Goal: Information Seeking & Learning: Learn about a topic

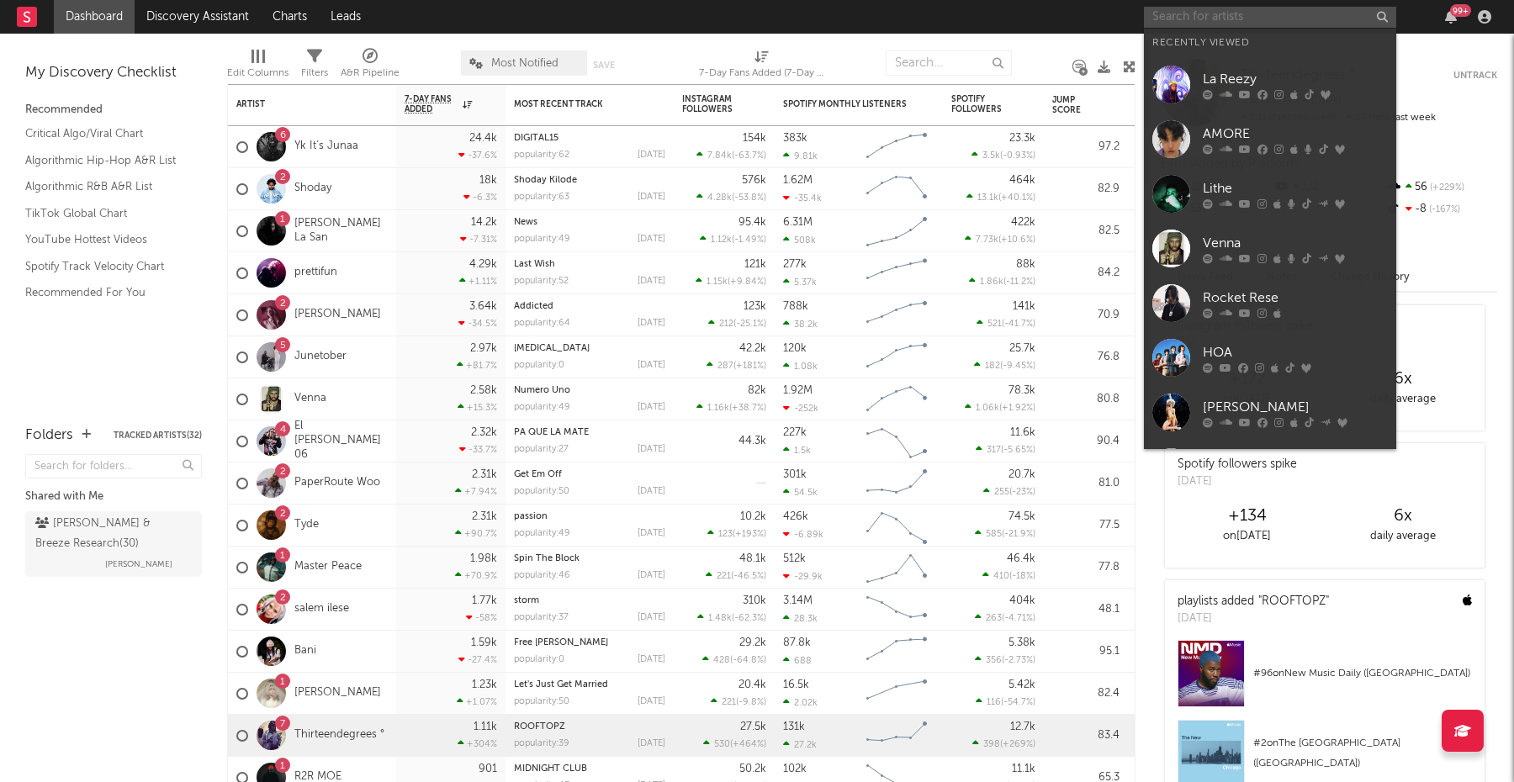
click at [1229, 21] on input "text" at bounding box center [1270, 17] width 252 height 21
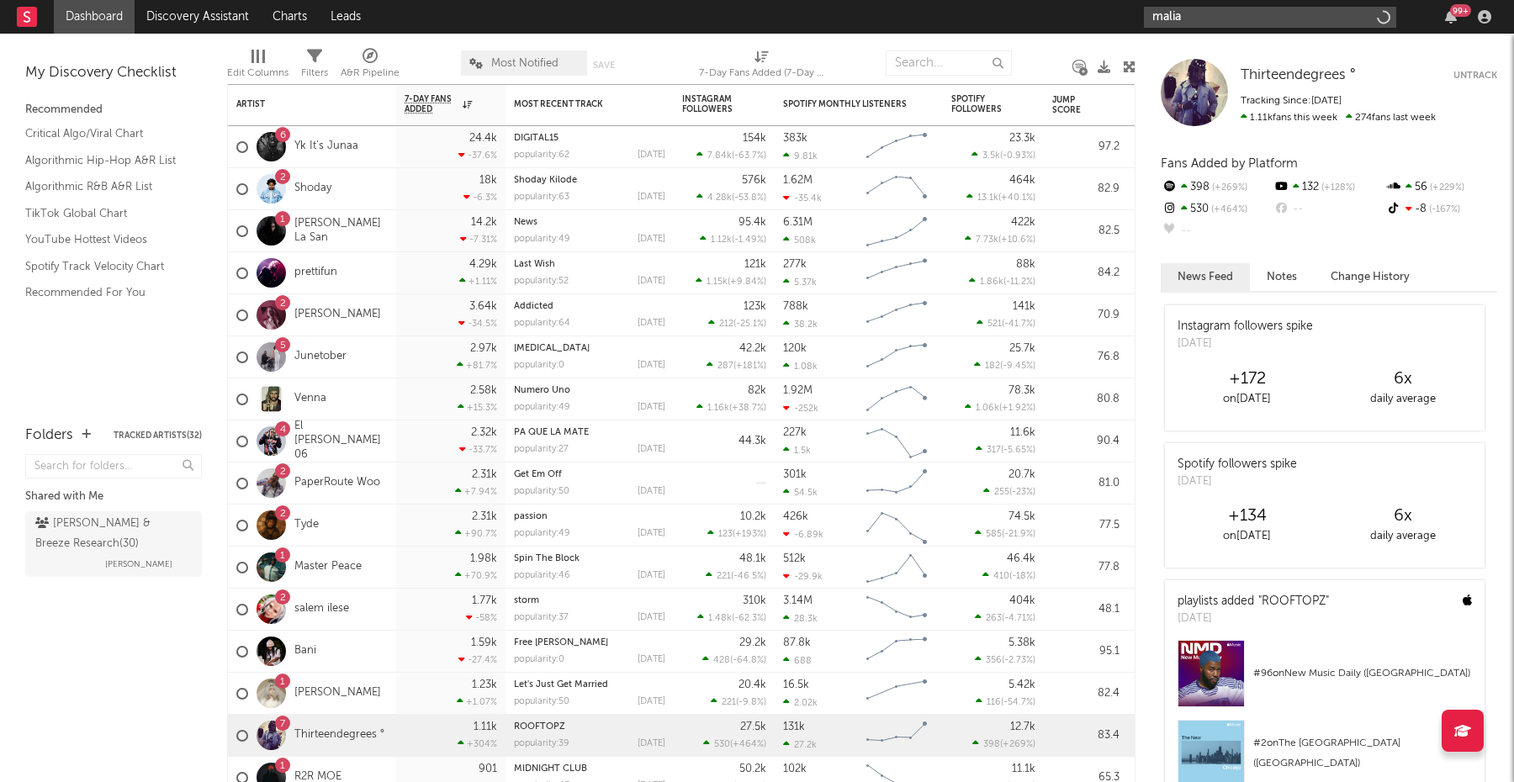
type input "malia"
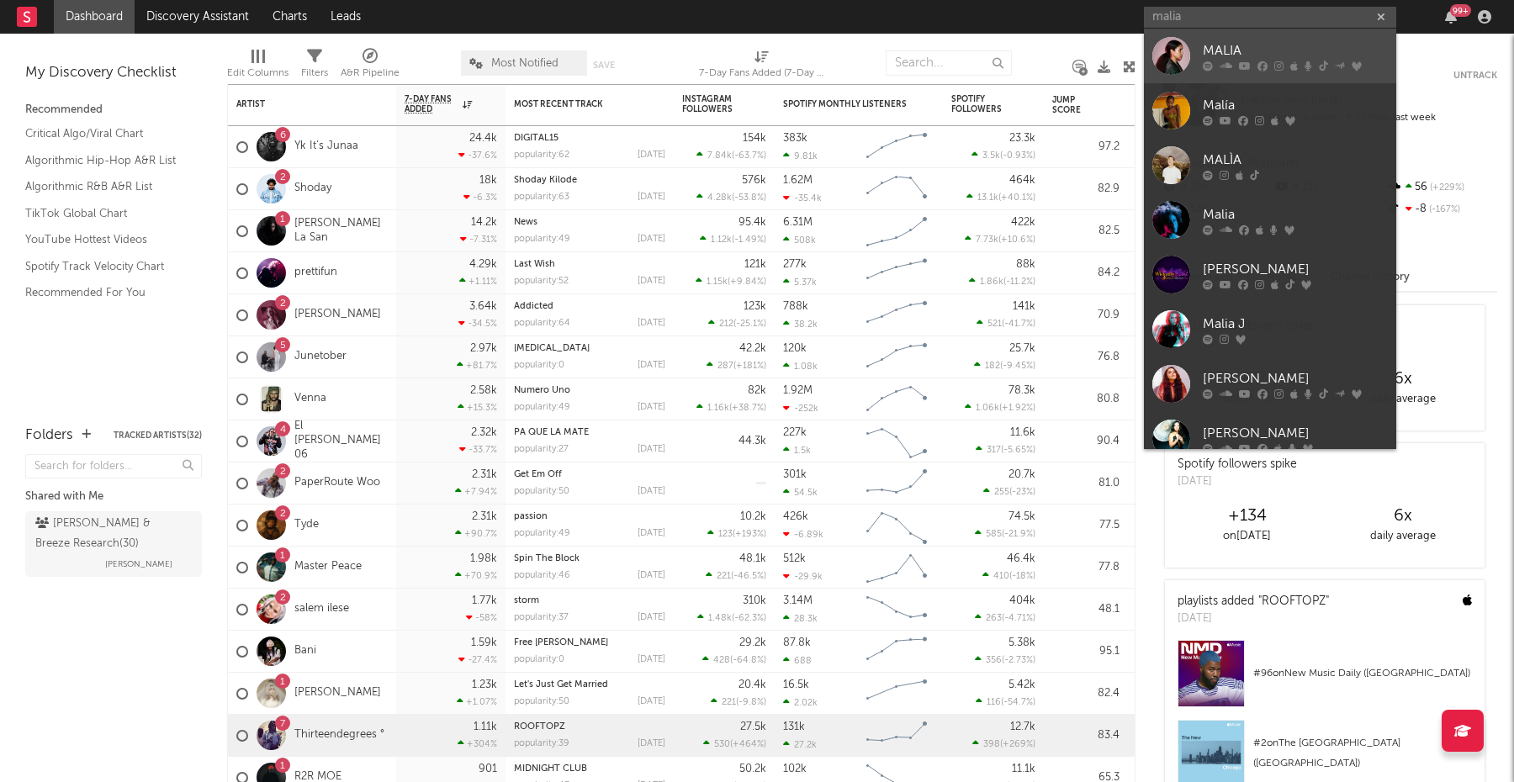
click at [1240, 53] on div "MALIA" at bounding box center [1295, 50] width 185 height 20
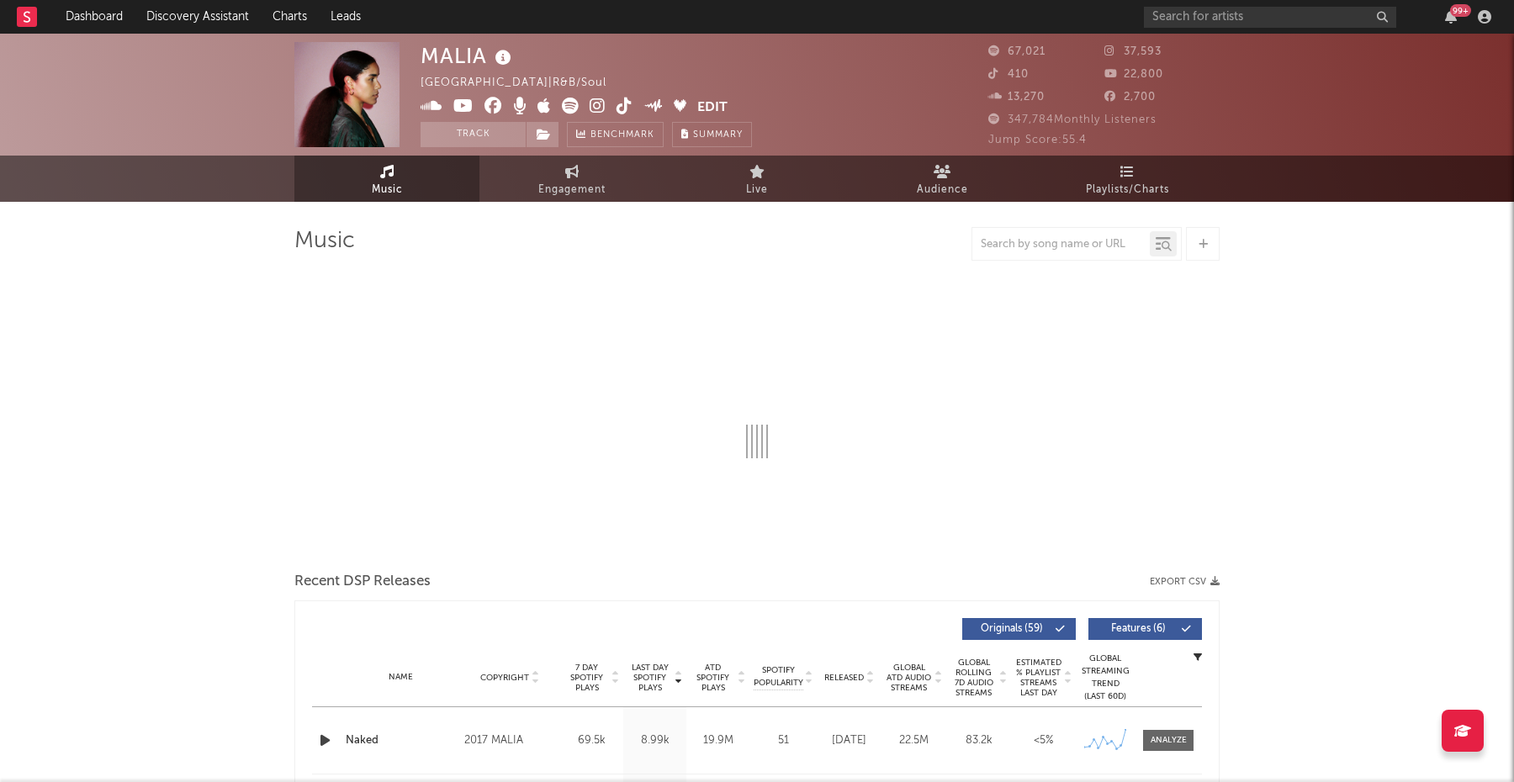
select select "6m"
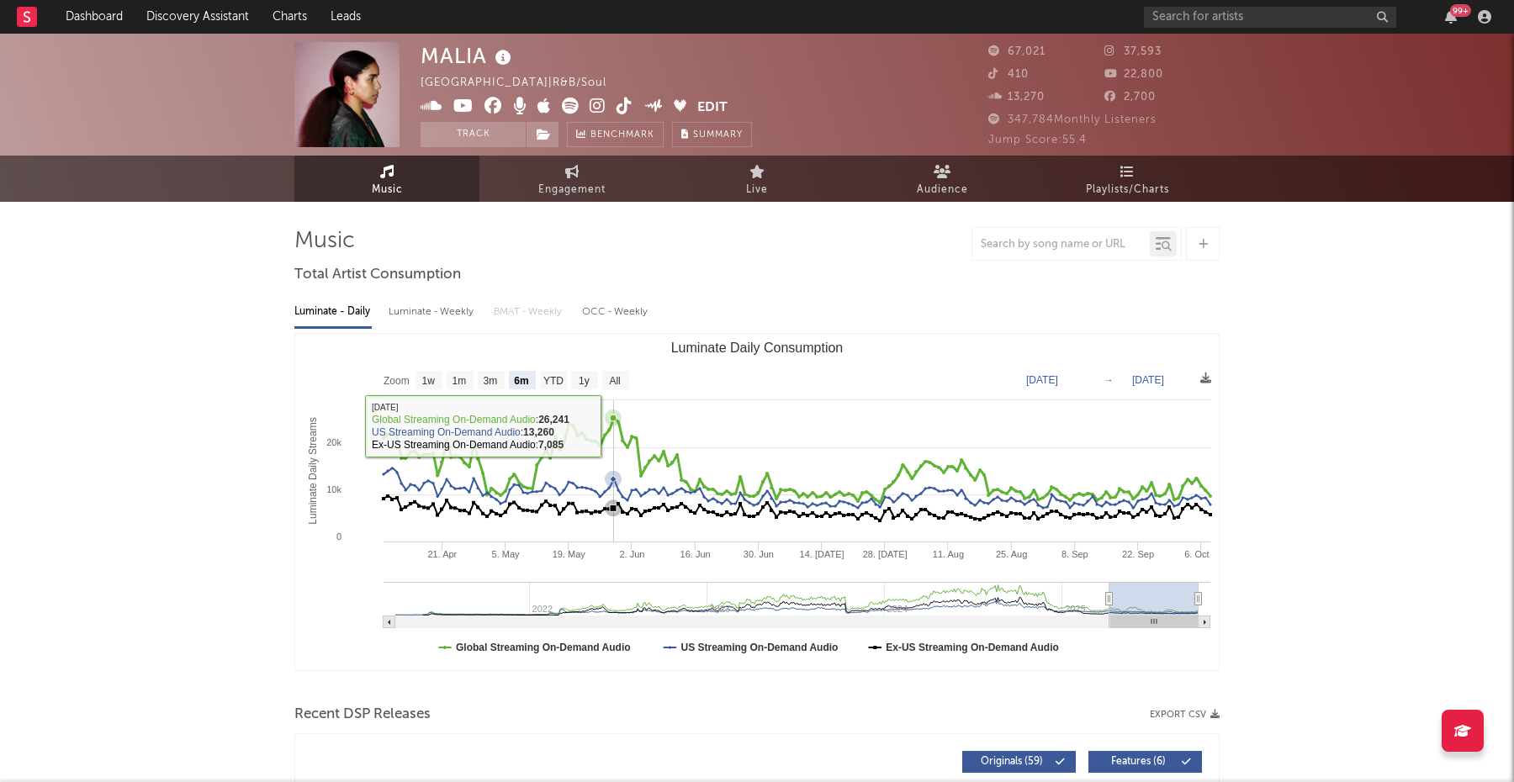
click at [616, 422] on icon "Luminate Daily Consumption" at bounding box center [613, 418] width 17 height 17
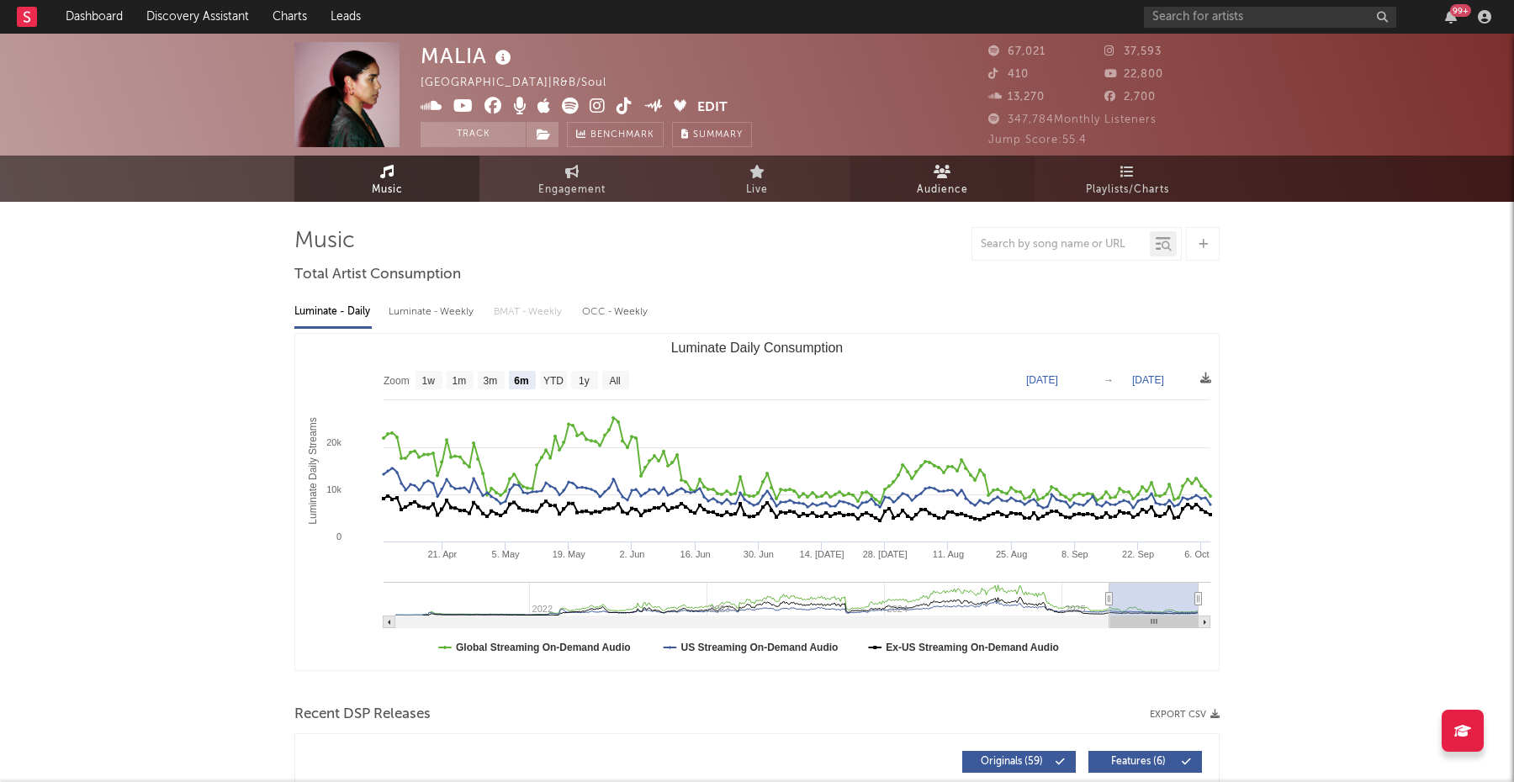
click at [922, 193] on span "Audience" at bounding box center [942, 190] width 51 height 20
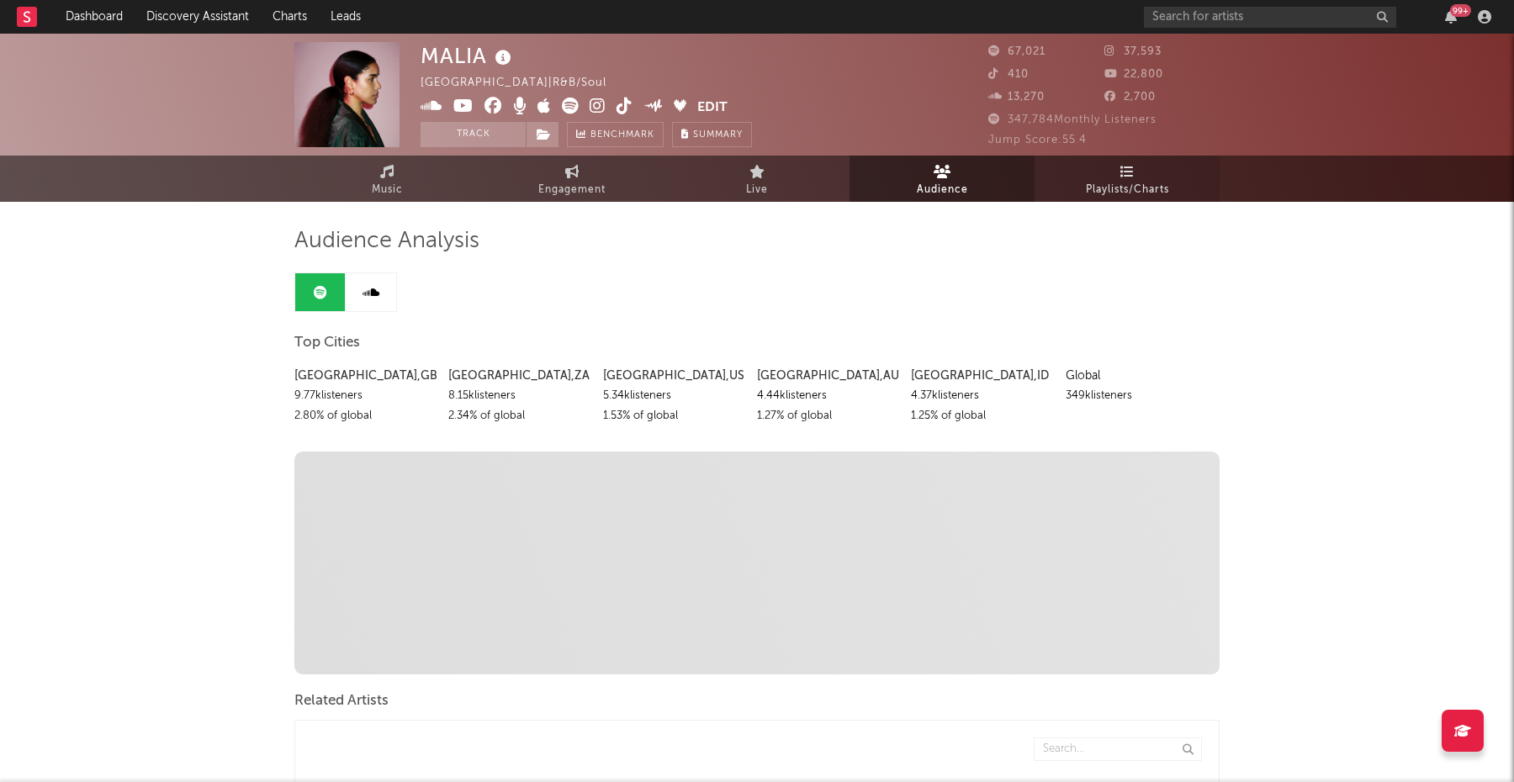
click at [1117, 162] on link "Playlists/Charts" at bounding box center [1126, 179] width 185 height 46
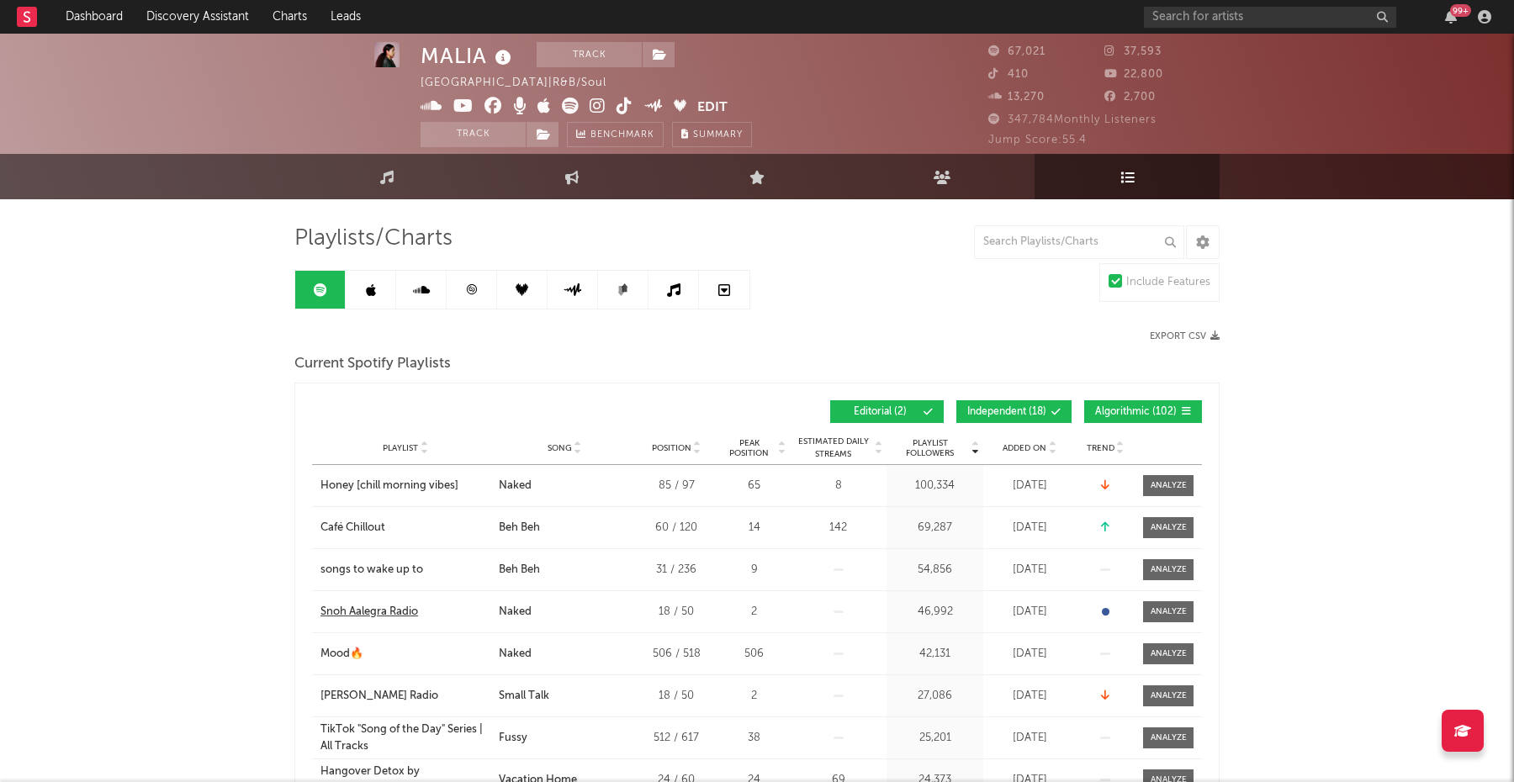
scroll to position [2, 0]
click at [1008, 410] on span "Independent ( 18 )" at bounding box center [1006, 413] width 79 height 10
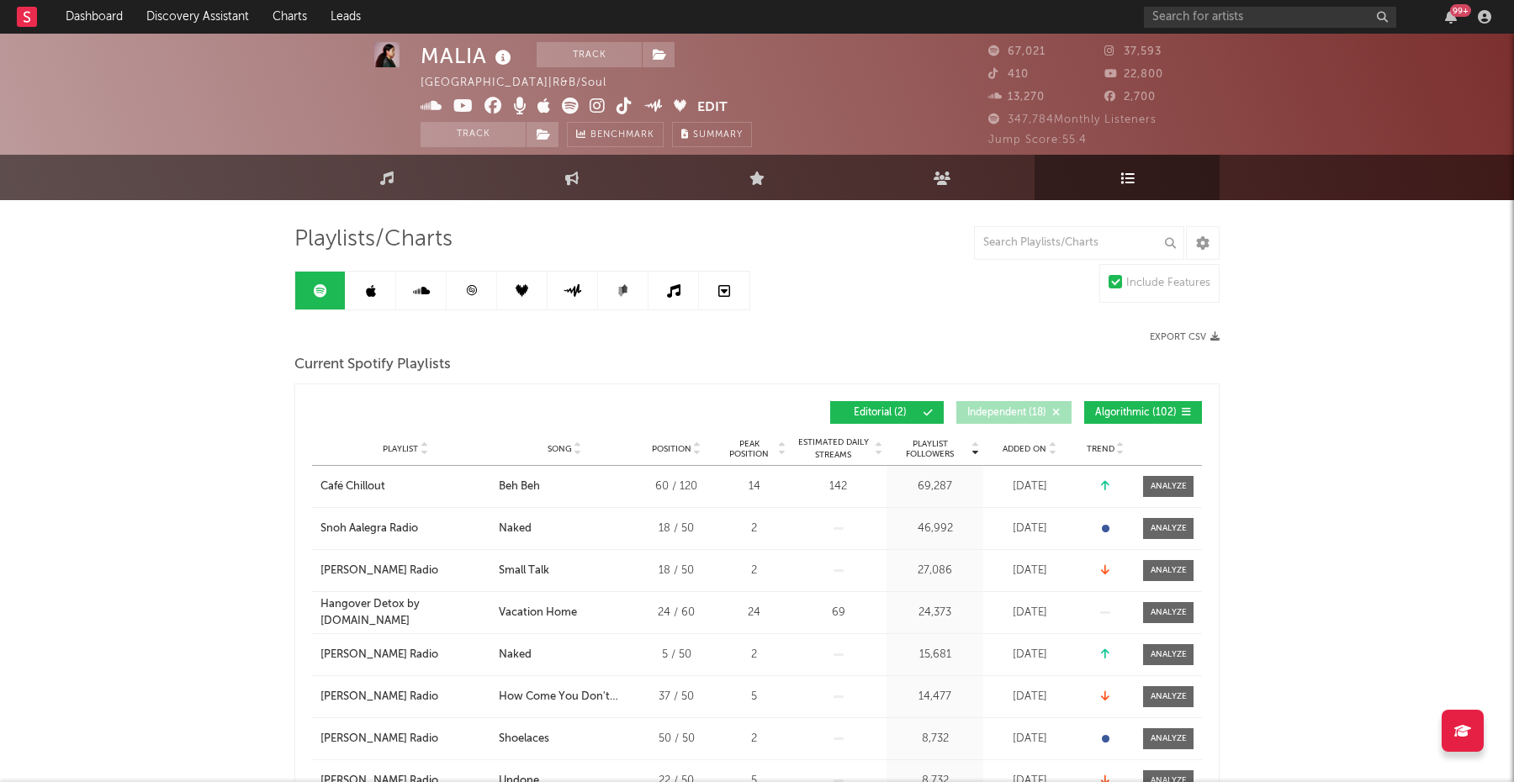
click at [1161, 413] on span "Algorithmic ( 102 )" at bounding box center [1136, 413] width 82 height 10
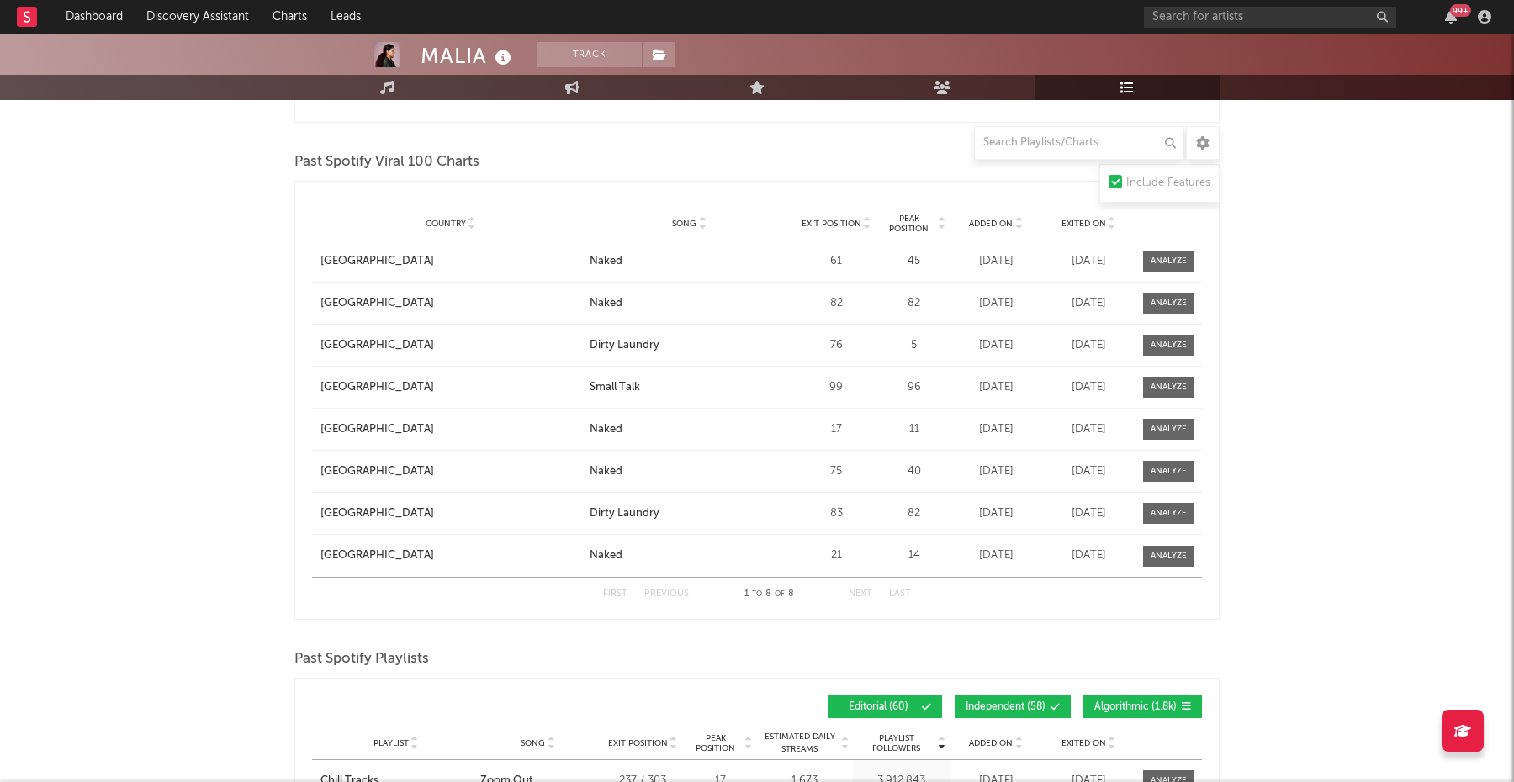
scroll to position [576, 0]
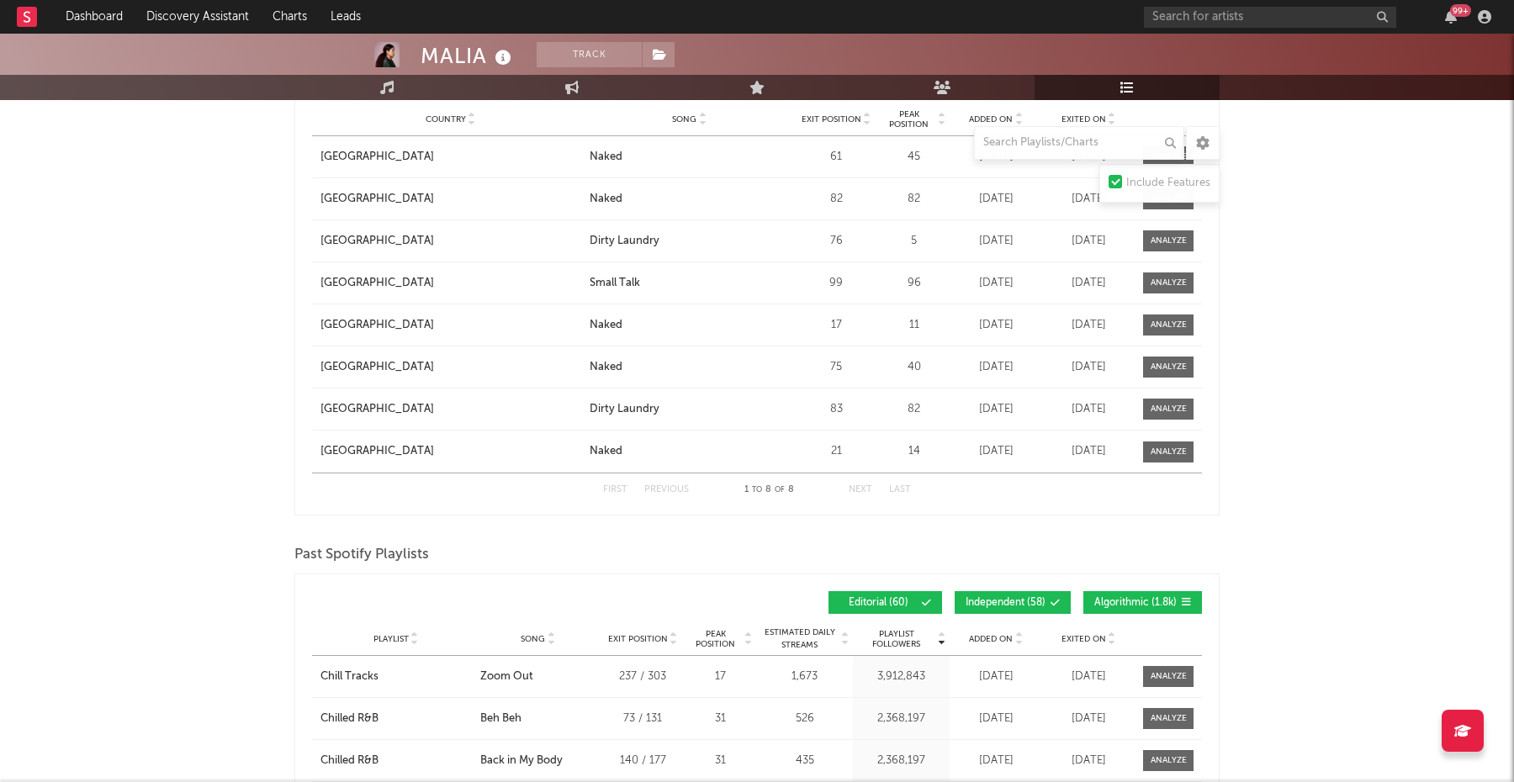
click at [1033, 602] on span "Independent ( 58 )" at bounding box center [1005, 603] width 80 height 10
click at [1112, 598] on span "Algorithmic ( 1.8k )" at bounding box center [1135, 603] width 82 height 10
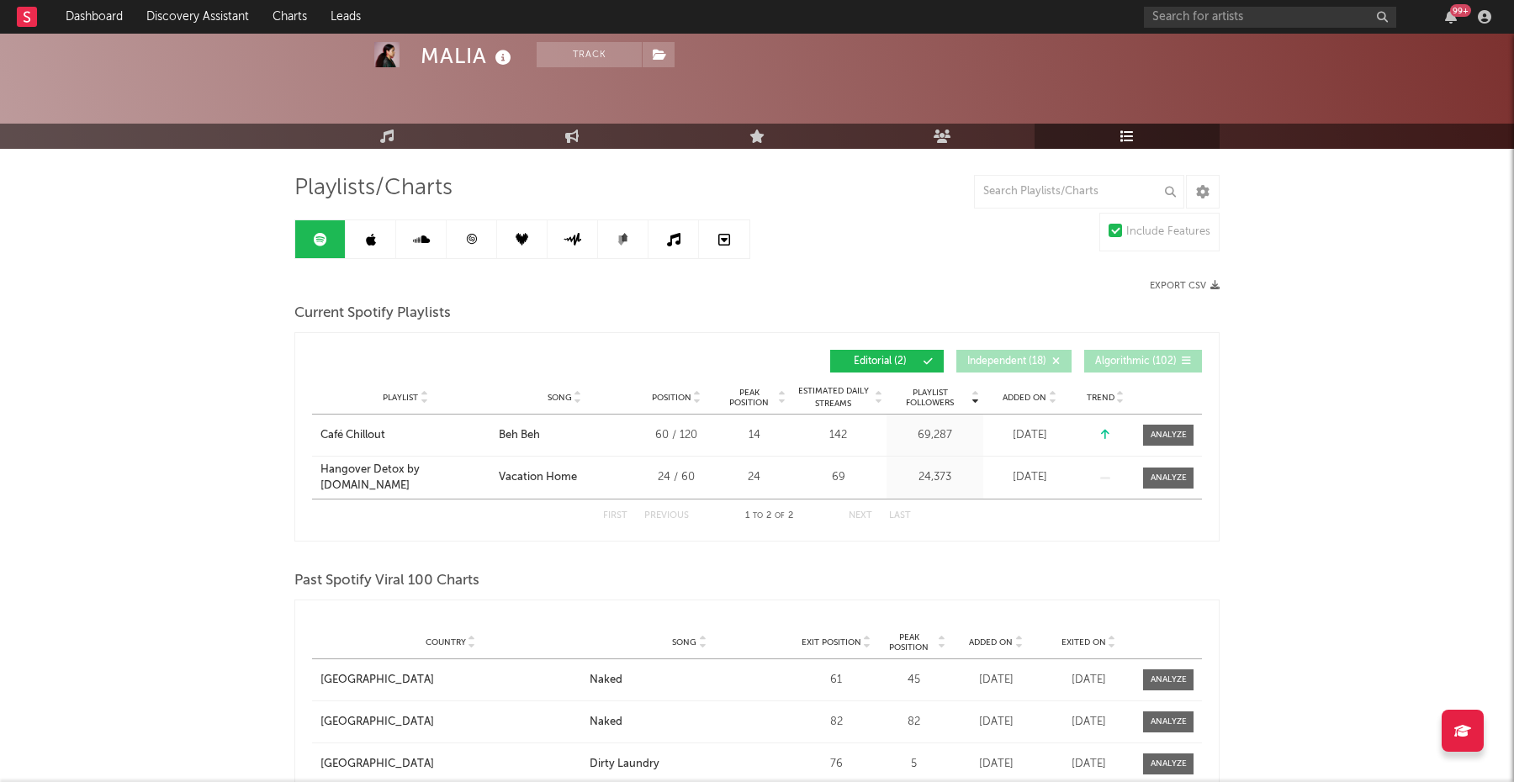
scroll to position [0, 0]
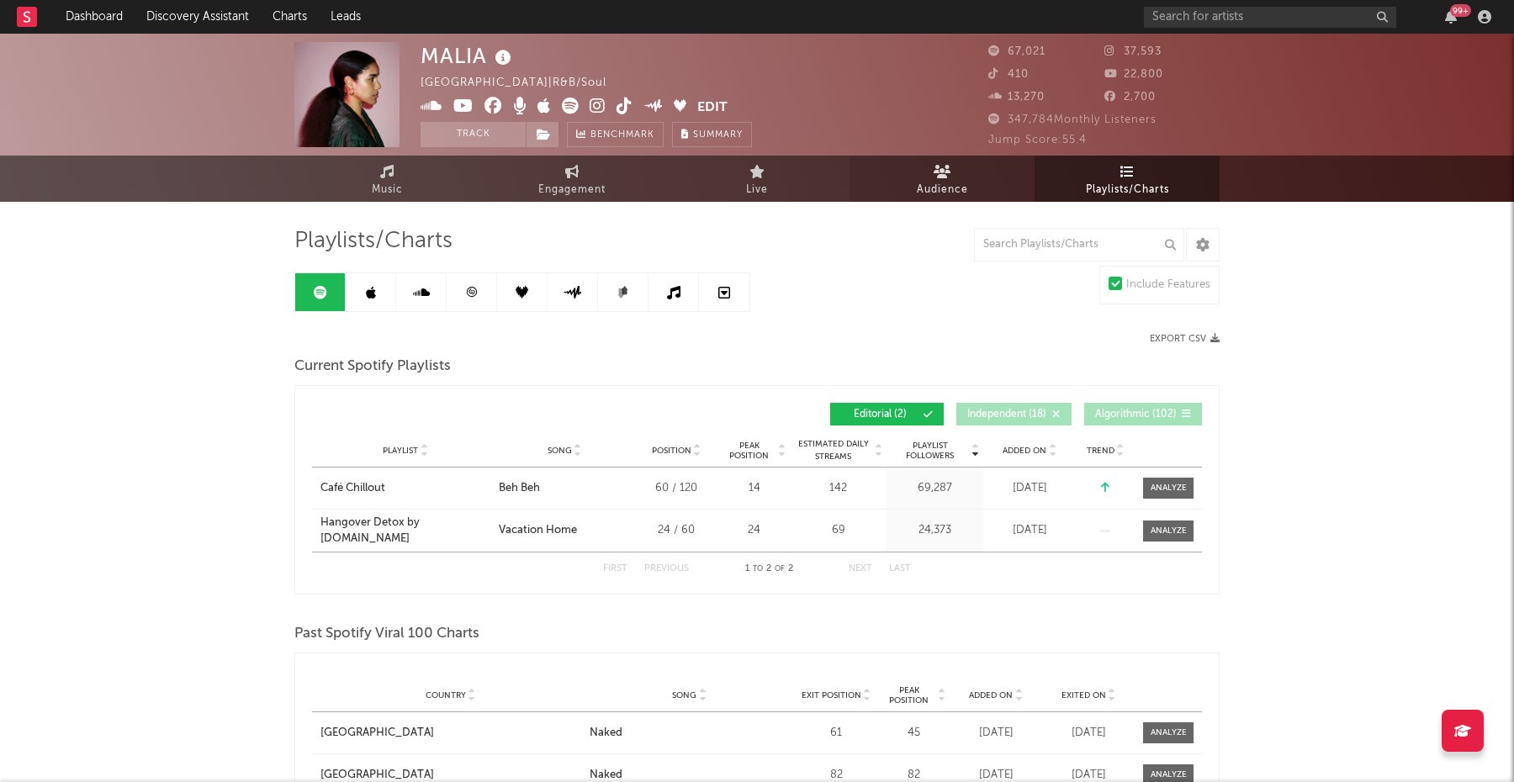
click at [946, 182] on span "Audience" at bounding box center [942, 190] width 51 height 20
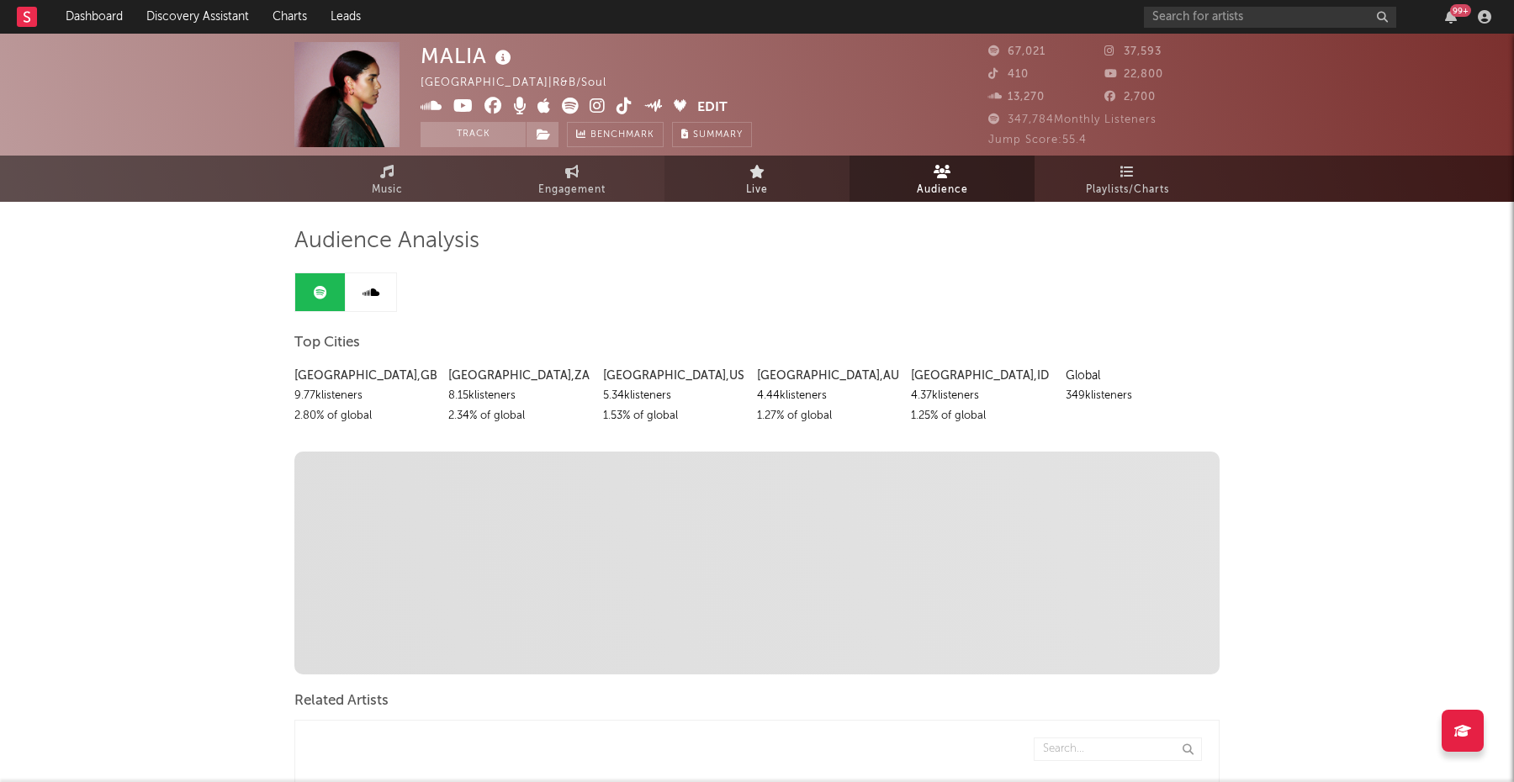
click at [779, 188] on link "Live" at bounding box center [756, 179] width 185 height 46
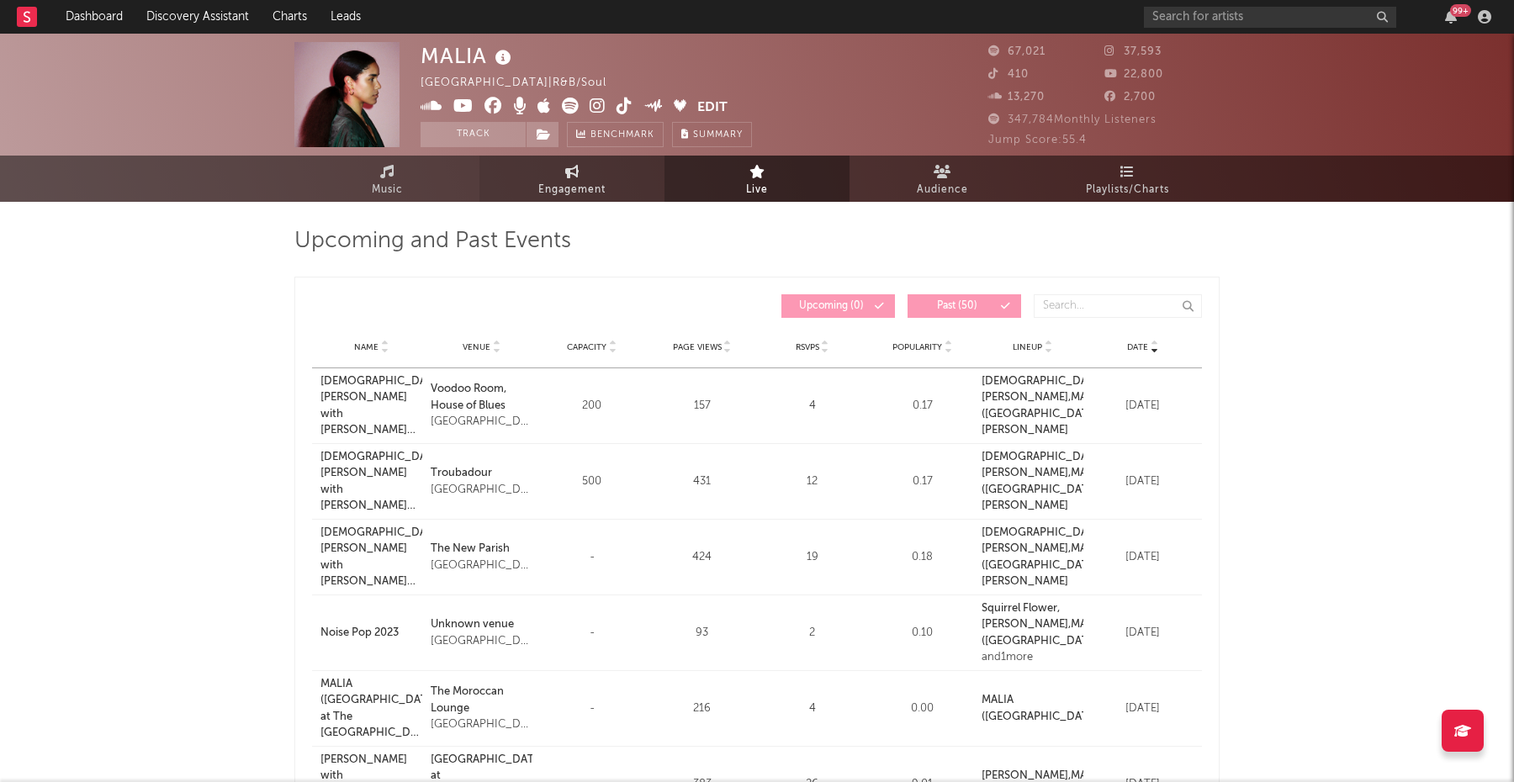
click at [604, 186] on span "Engagement" at bounding box center [571, 190] width 67 height 20
select select "1w"
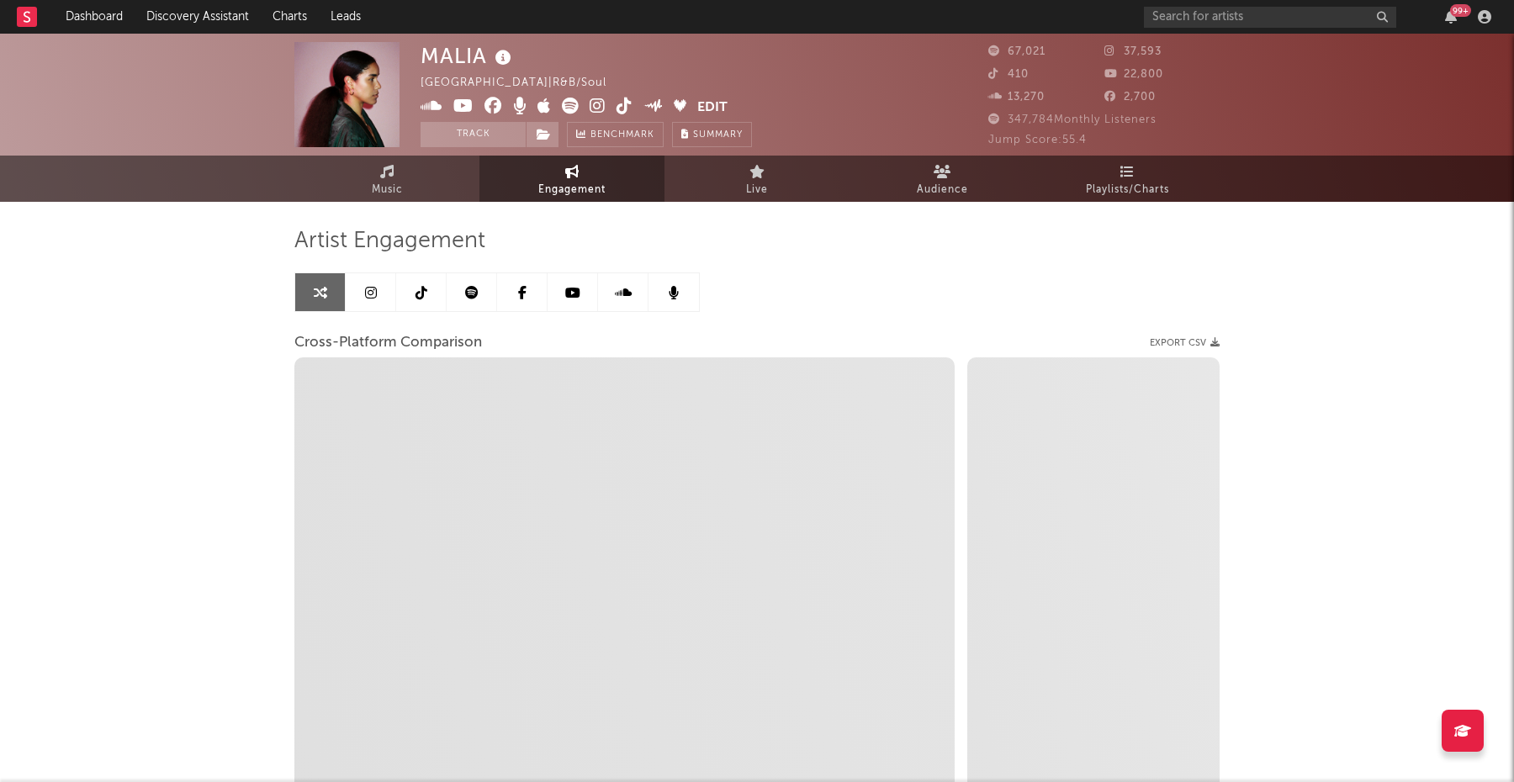
select select "1m"
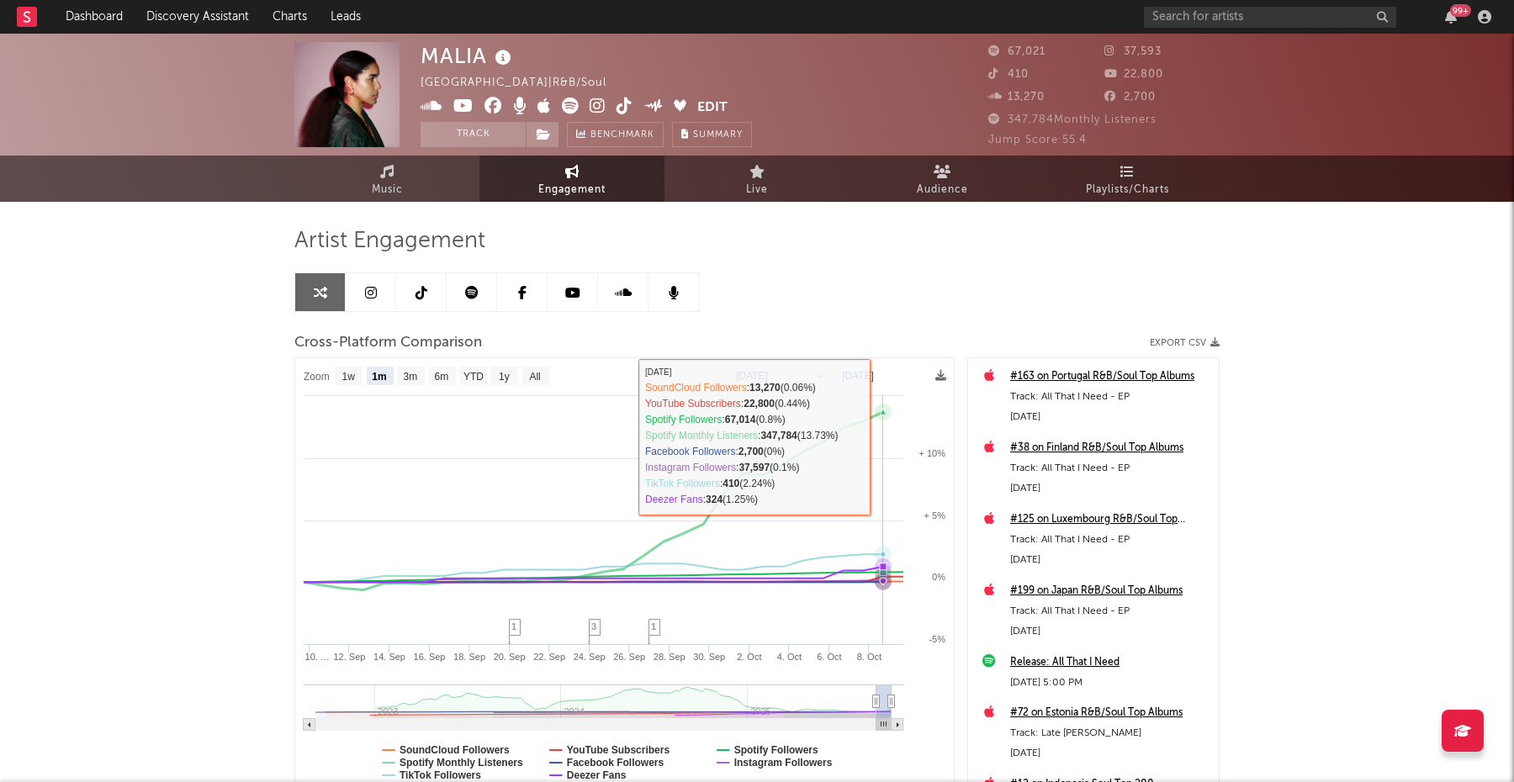
click at [885, 416] on icon at bounding box center [883, 412] width 17 height 17
